Goal: Information Seeking & Learning: Learn about a topic

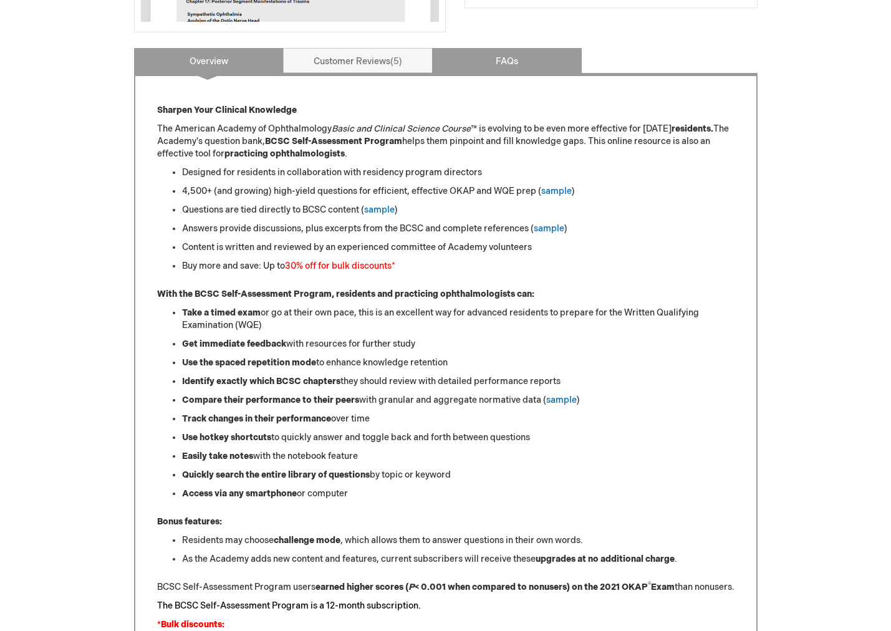
click at [519, 68] on link "FAQs" at bounding box center [507, 60] width 150 height 25
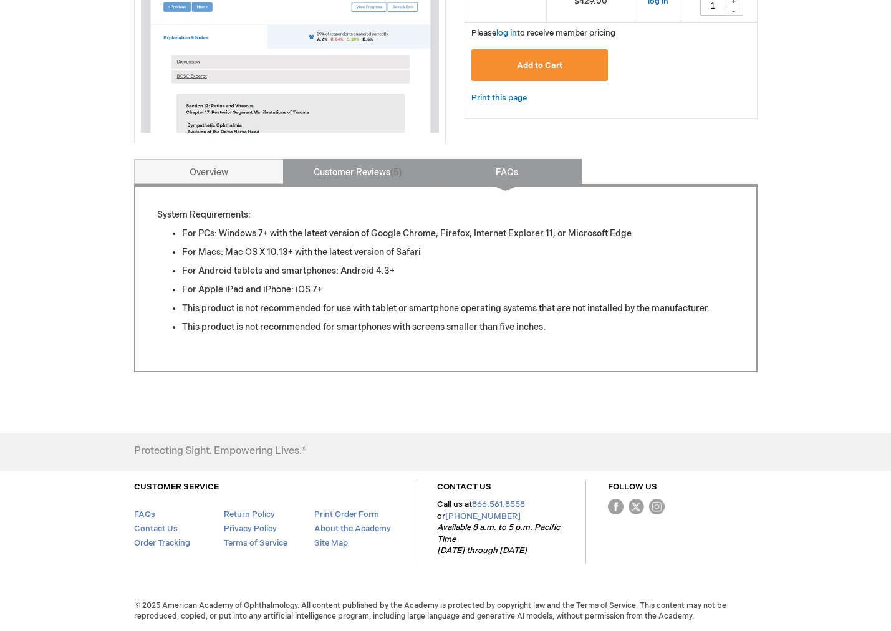
click at [354, 161] on link "Customer Reviews 5" at bounding box center [358, 171] width 150 height 25
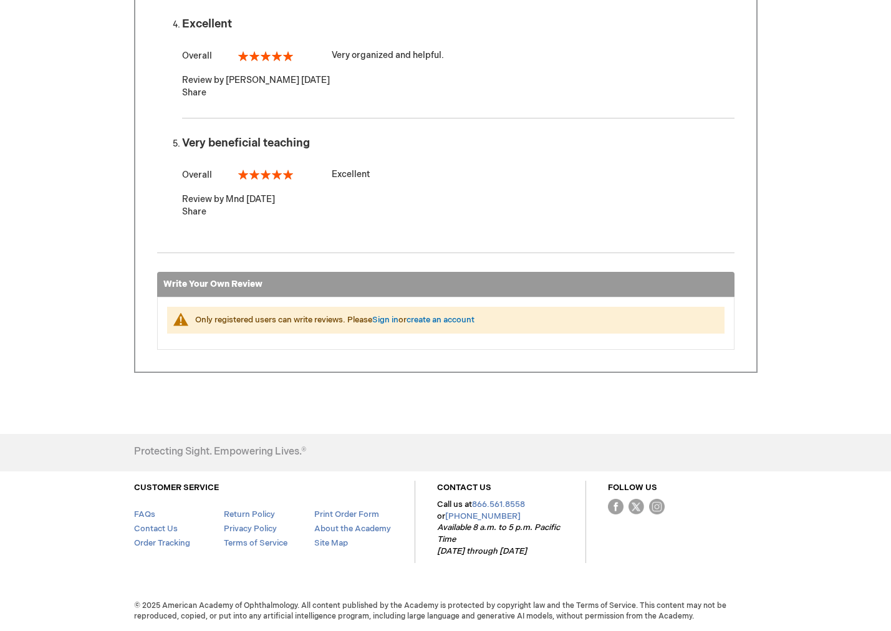
scroll to position [498, 0]
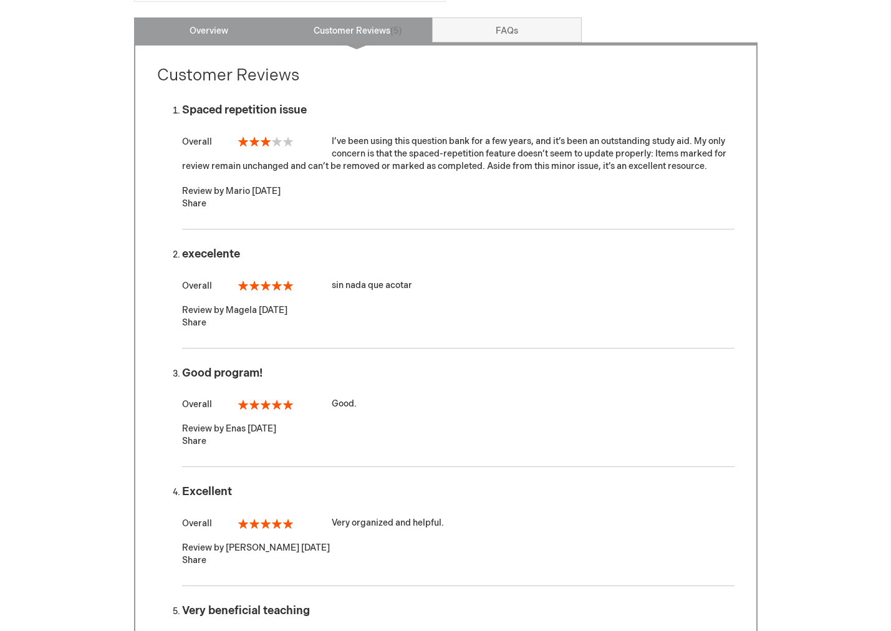
click at [218, 37] on link "Overview" at bounding box center [209, 29] width 150 height 25
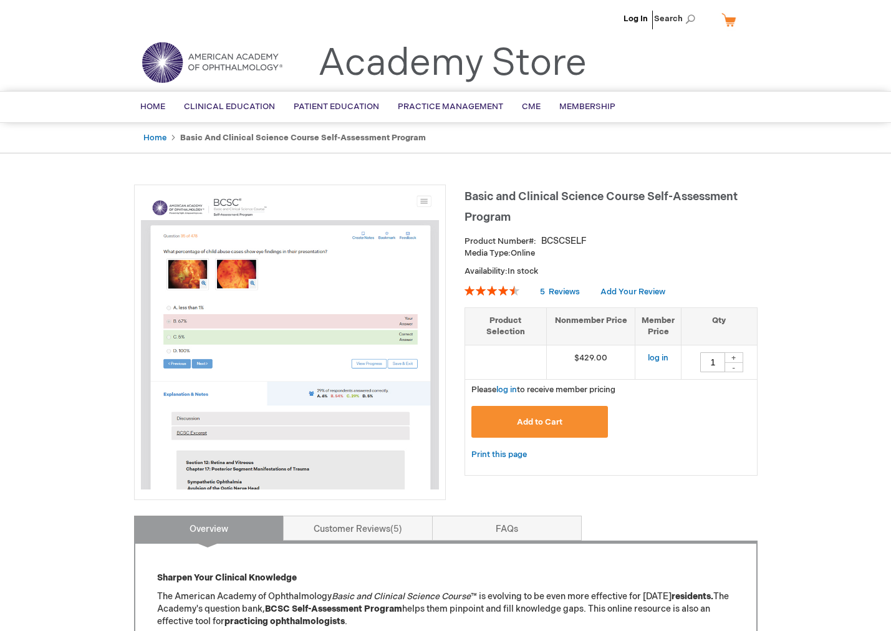
scroll to position [468, 0]
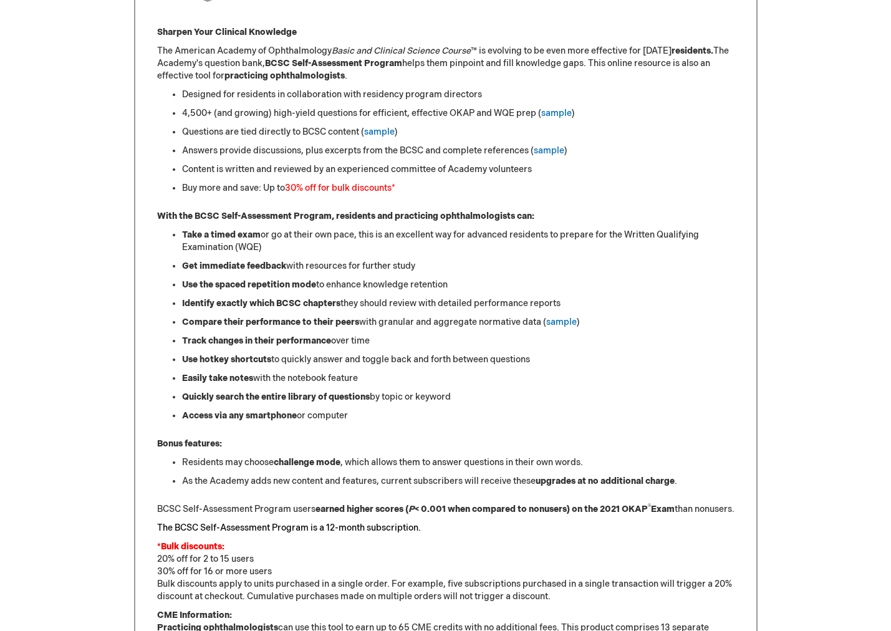
scroll to position [1011, 0]
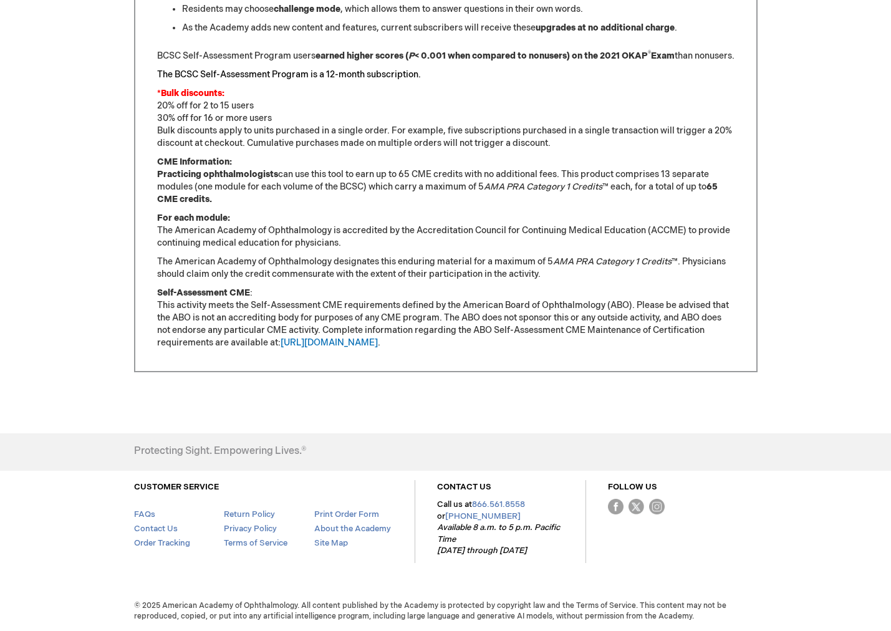
click at [389, 229] on p "For each module: The American Academy of Ophthalmology is accredited by the Acc…" at bounding box center [445, 230] width 577 height 37
click at [271, 541] on link "Terms of Service" at bounding box center [256, 543] width 64 height 10
